Goal: Obtain resource: Obtain resource

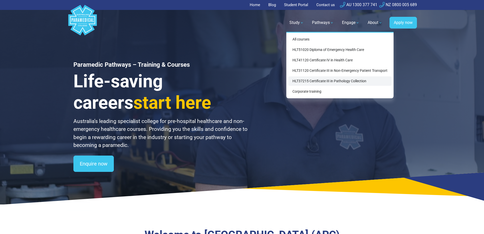
click at [329, 80] on link "HLT37215 Certificate III in Pathology Collection" at bounding box center [340, 80] width 103 height 9
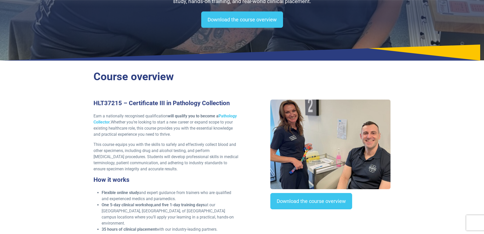
scroll to position [51, 0]
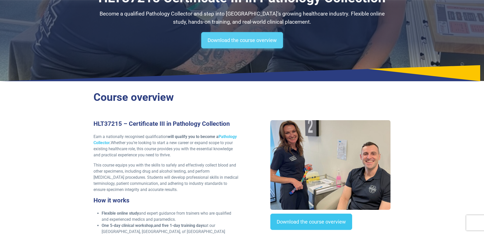
click at [253, 37] on link "Download the course overview" at bounding box center [242, 40] width 82 height 16
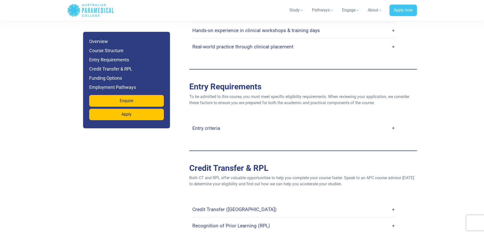
scroll to position [1204, 0]
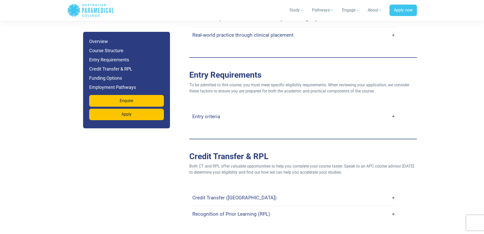
click at [394, 111] on link "Entry criteria" at bounding box center [293, 116] width 203 height 12
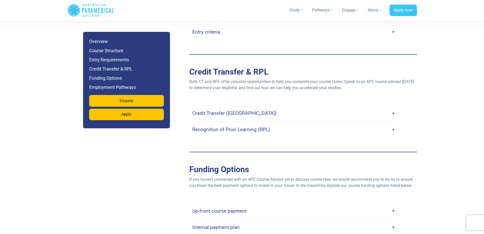
scroll to position [1356, 0]
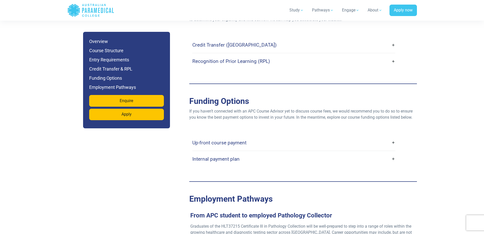
click at [395, 154] on link "Internal payment plan" at bounding box center [293, 159] width 203 height 12
click at [393, 137] on link "Up-front course payment" at bounding box center [293, 143] width 203 height 12
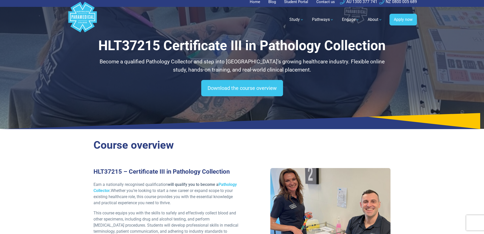
scroll to position [0, 0]
